Goal: Navigation & Orientation: Understand site structure

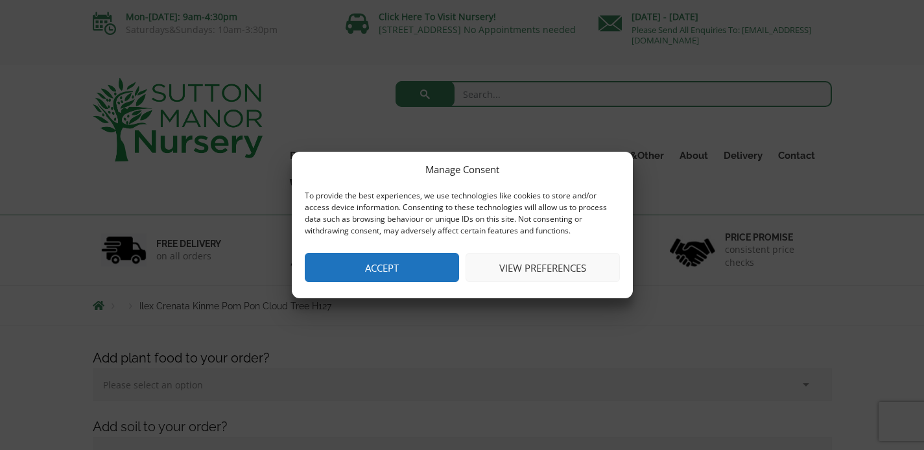
click at [353, 266] on button "Accept" at bounding box center [382, 267] width 154 height 29
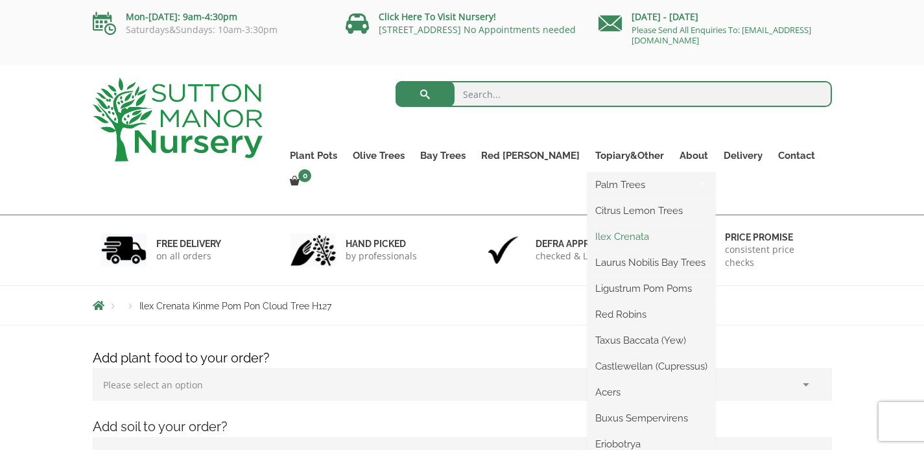
click at [602, 233] on link "Ilex Crenata" at bounding box center [652, 236] width 128 height 19
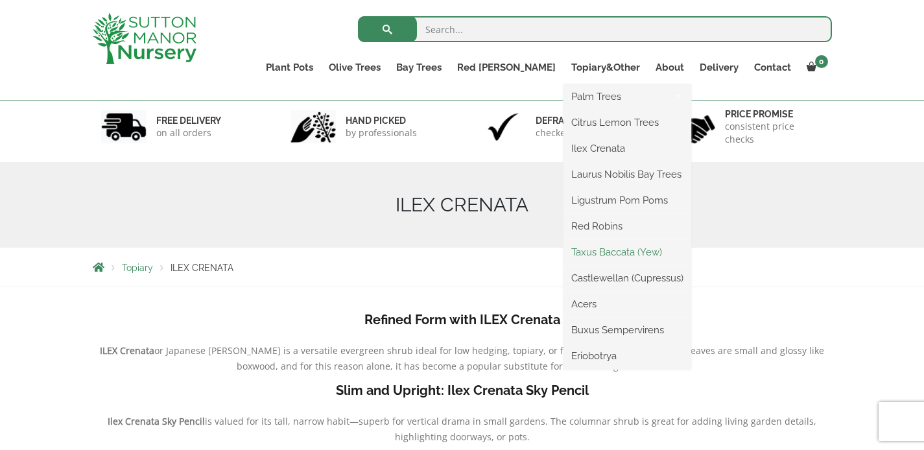
scroll to position [77, 0]
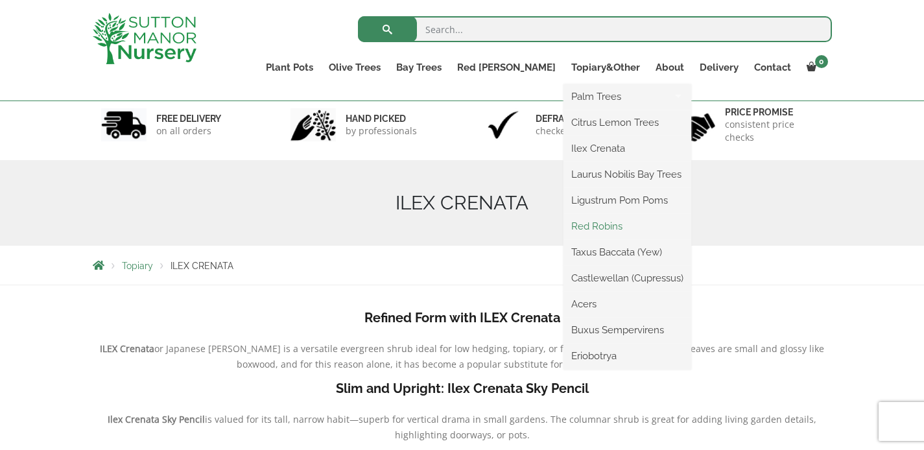
click at [595, 228] on link "Red Robins" at bounding box center [628, 226] width 128 height 19
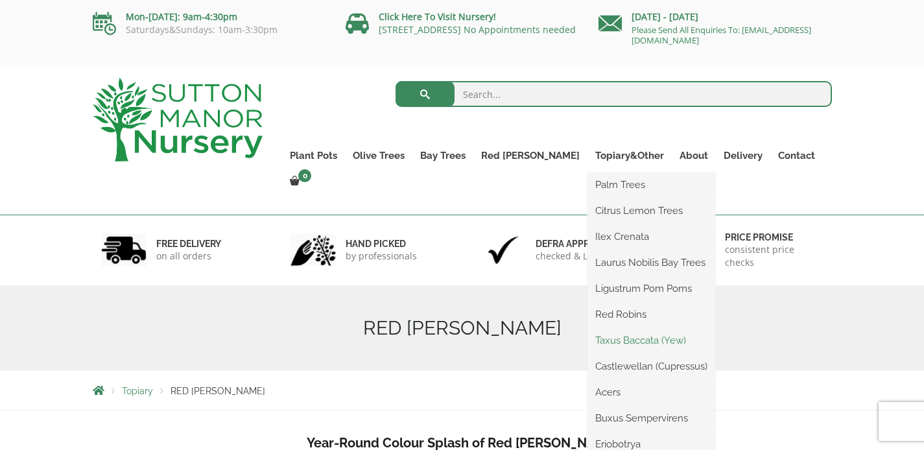
click at [588, 333] on link "Taxus Baccata (Yew)" at bounding box center [652, 340] width 128 height 19
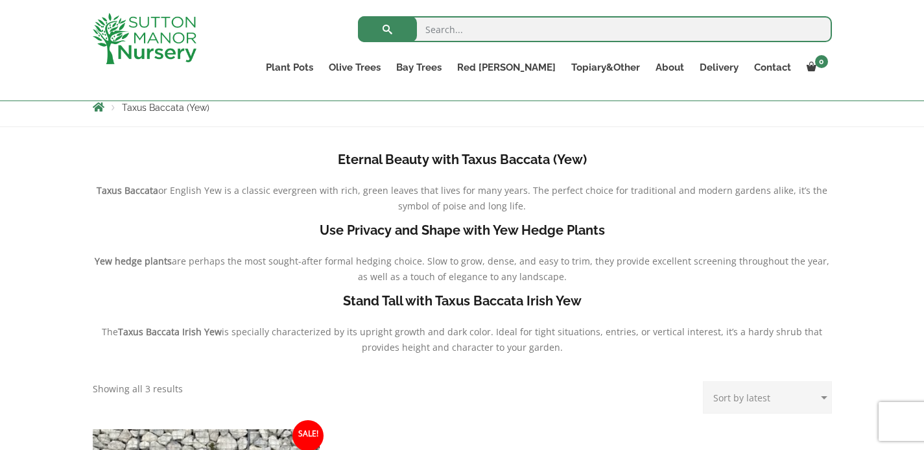
scroll to position [100, 0]
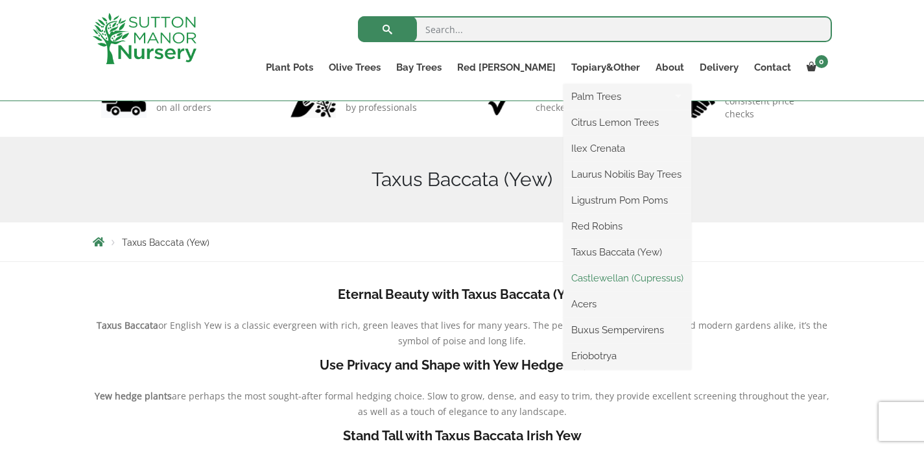
click at [596, 278] on link "Castlewellan (Cupressus)" at bounding box center [628, 278] width 128 height 19
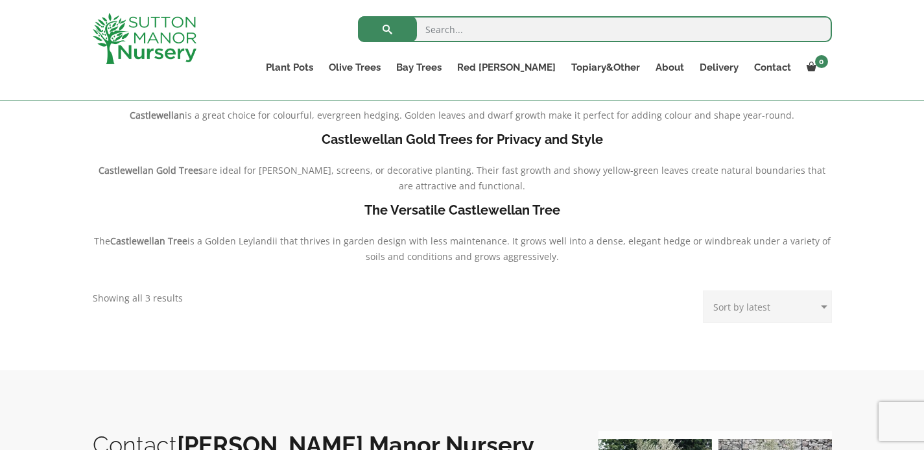
scroll to position [270, 0]
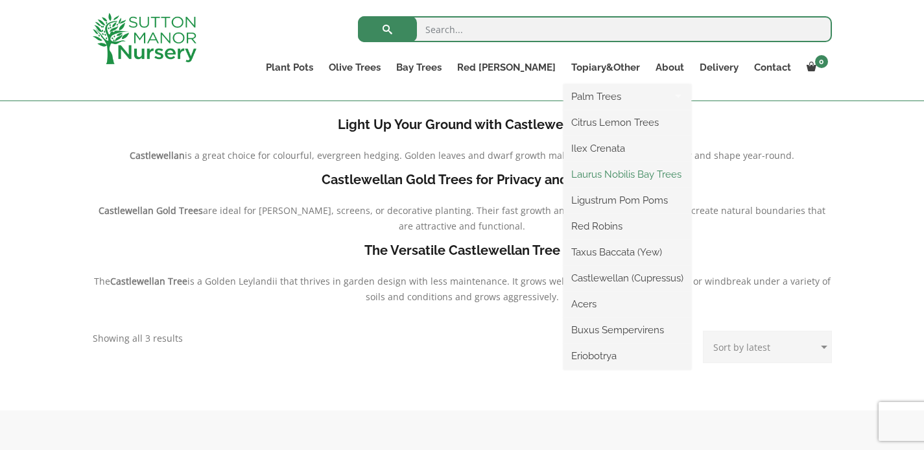
click at [615, 175] on link "Laurus Nobilis Bay Trees" at bounding box center [628, 174] width 128 height 19
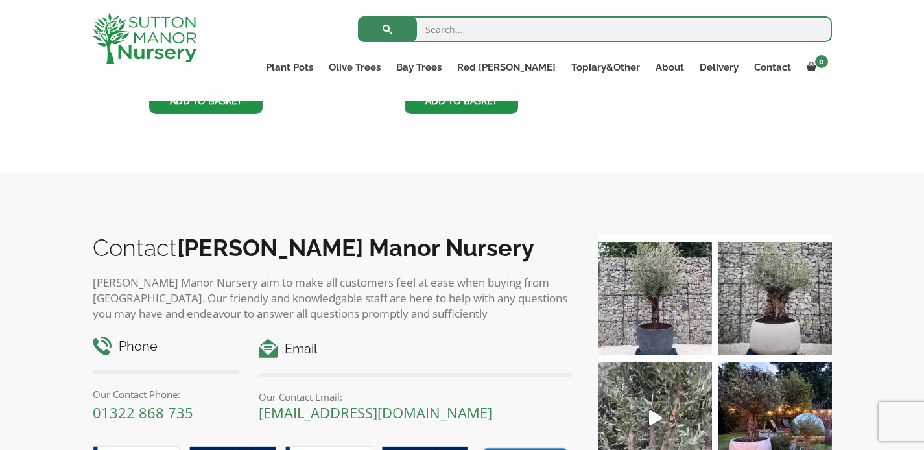
scroll to position [221, 0]
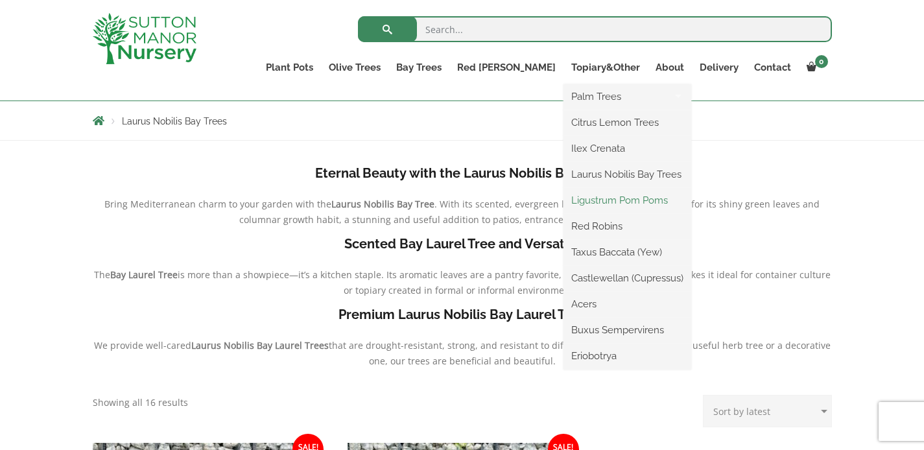
click at [616, 198] on link "Ligustrum Pom Poms" at bounding box center [628, 200] width 128 height 19
